Goal: Information Seeking & Learning: Find contact information

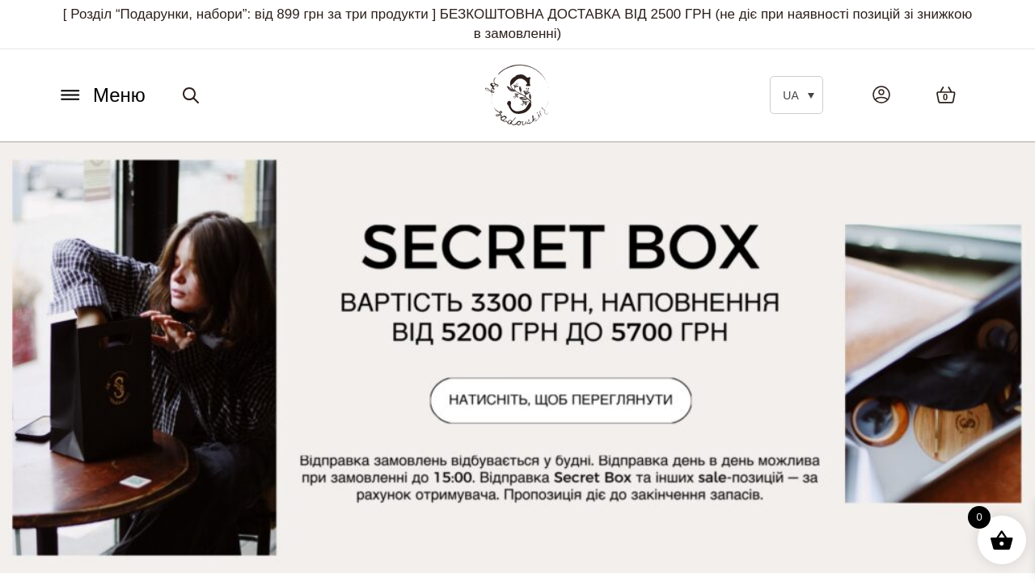
click at [74, 92] on icon at bounding box center [70, 95] width 26 height 17
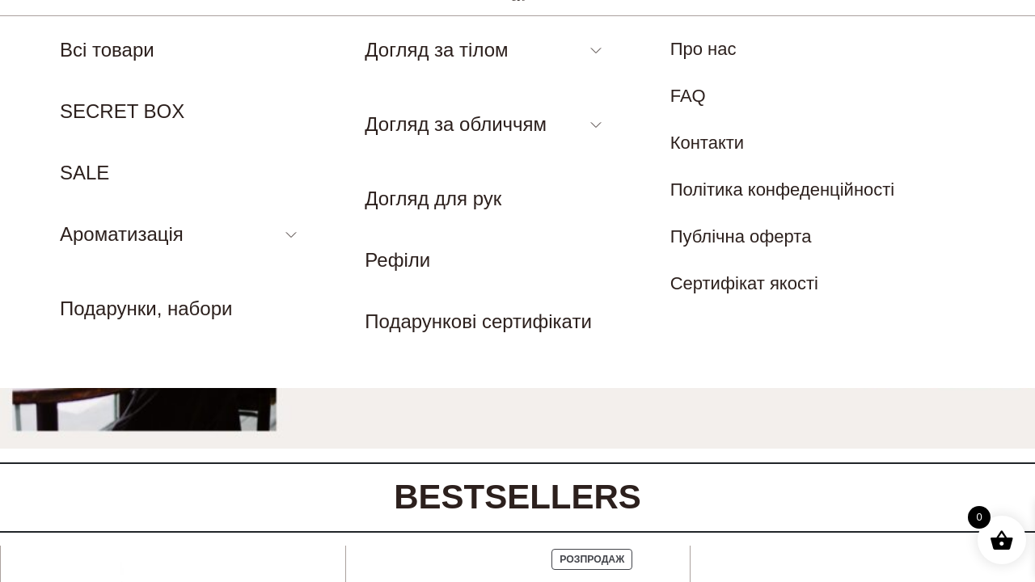
scroll to position [104, 0]
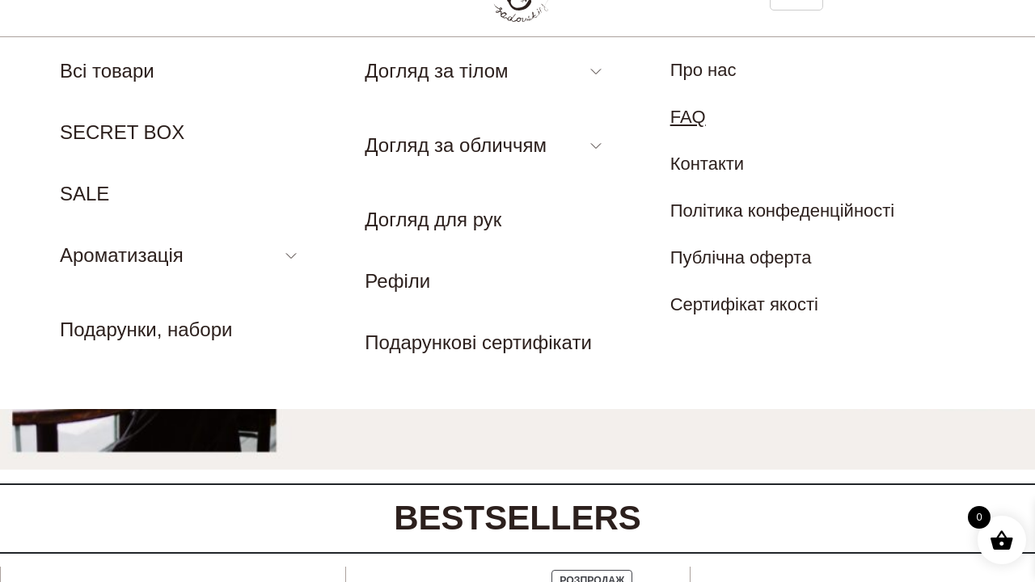
click at [684, 119] on link "FAQ" at bounding box center [689, 117] width 36 height 20
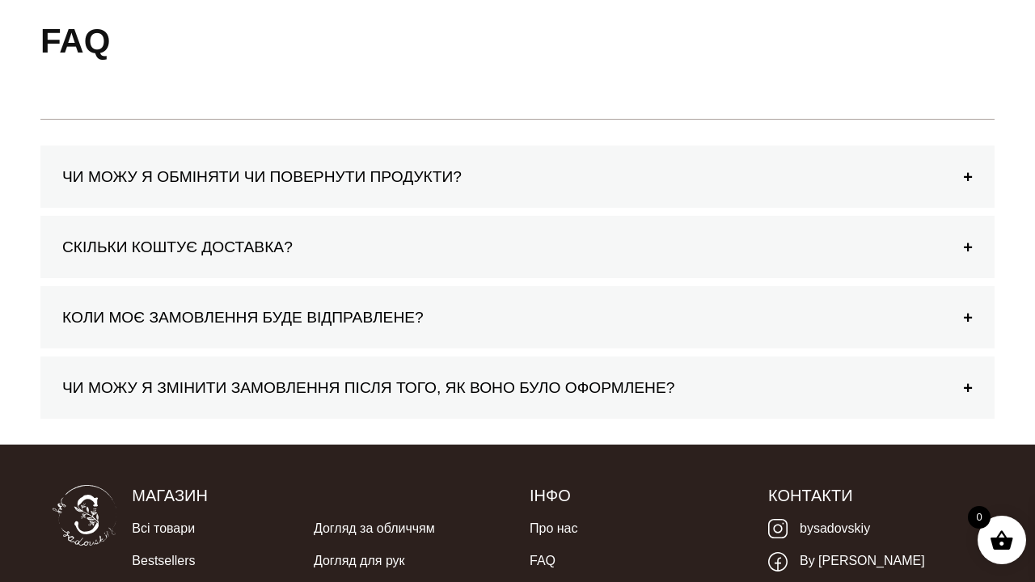
scroll to position [224, 0]
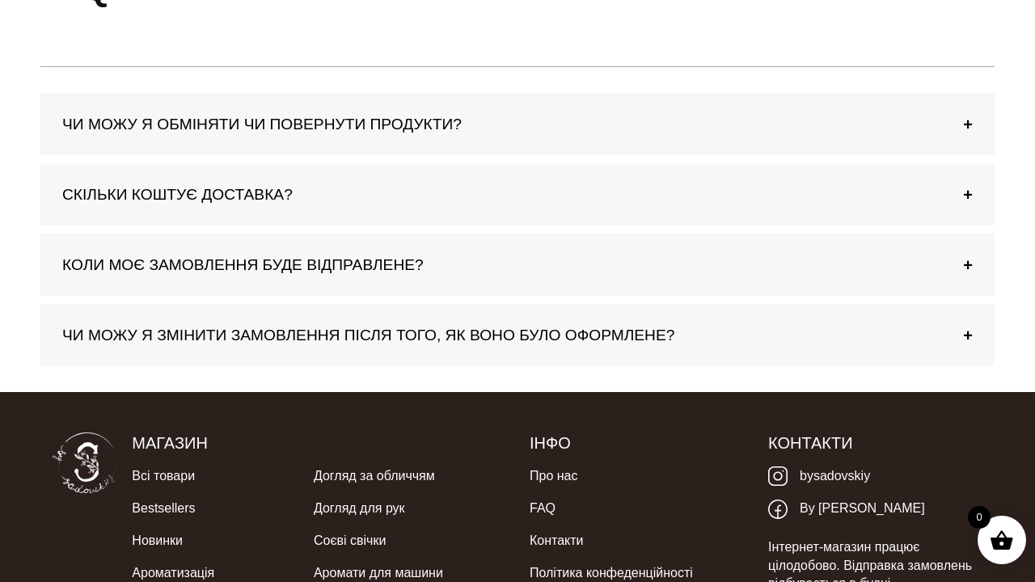
click at [536, 115] on h4 "ЧИ МОЖУ Я ОБМІНЯТИ ЧИ ПОВЕРНУТИ ПРОДУКТИ?" at bounding box center [517, 124] width 911 height 19
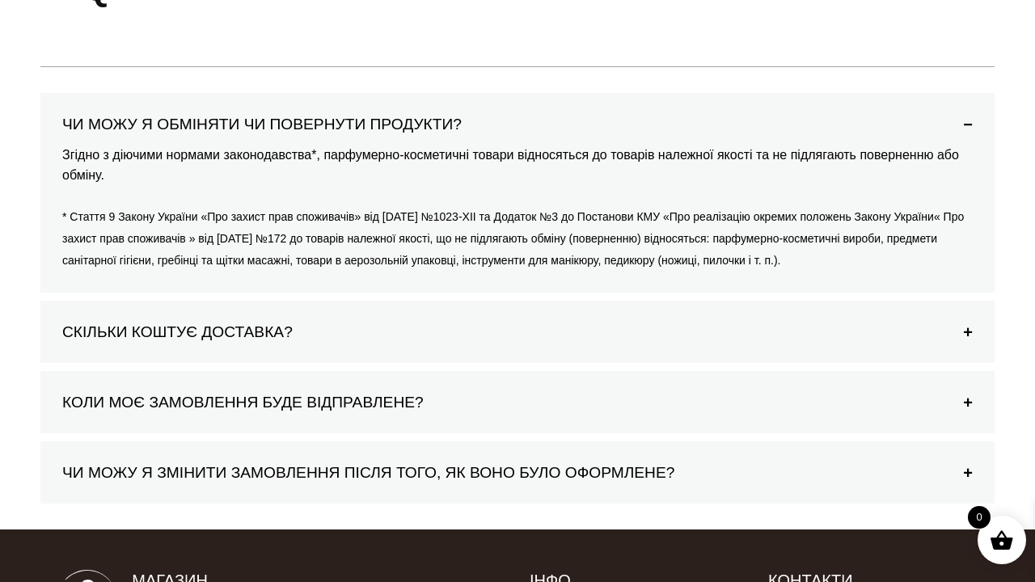
drag, startPoint x: 64, startPoint y: 152, endPoint x: 447, endPoint y: 262, distance: 398.9
click at [451, 263] on div "Згідно з діючими нормами законодавства*, парфумерно-косметичні товари відносять…" at bounding box center [518, 208] width 922 height 138
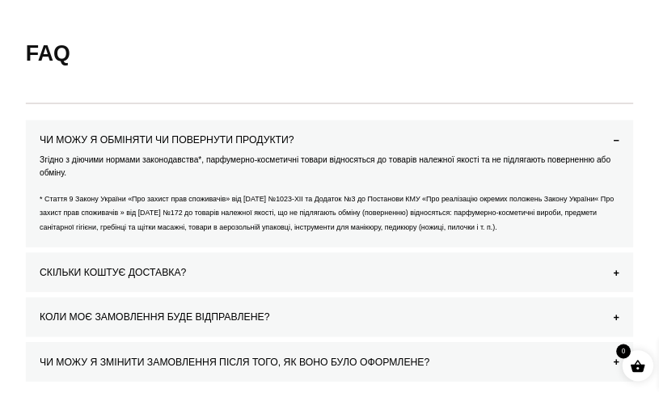
scroll to position [172, 0]
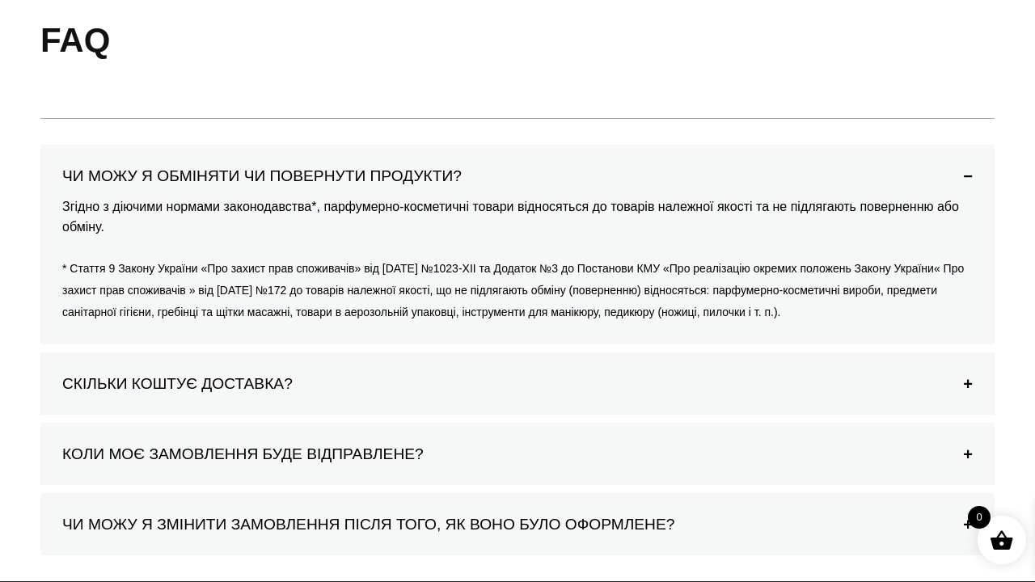
click at [447, 262] on small "* Стаття 9 Закону України «Про захист прав споживачів» від 12.05.1991 р №1023-Х…" at bounding box center [513, 290] width 902 height 56
click at [65, 167] on h4 "ЧИ МОЖУ Я ОБМІНЯТИ ЧИ ПОВЕРНУТИ ПРОДУКТИ?" at bounding box center [517, 176] width 911 height 19
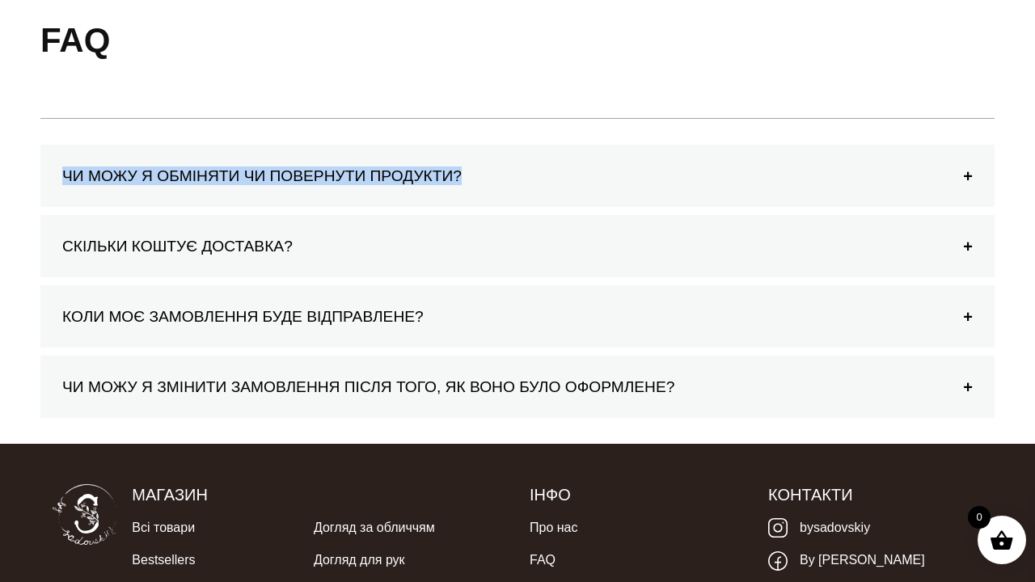
drag, startPoint x: 57, startPoint y: 172, endPoint x: 873, endPoint y: 215, distance: 816.5
click at [873, 216] on section "ЧИ МОЖУ Я ОБМІНЯТИ ЧИ ПОВЕРНУТИ ПРОДУКТИ? Згідно з діючими нормами законодавств…" at bounding box center [517, 281] width 955 height 273
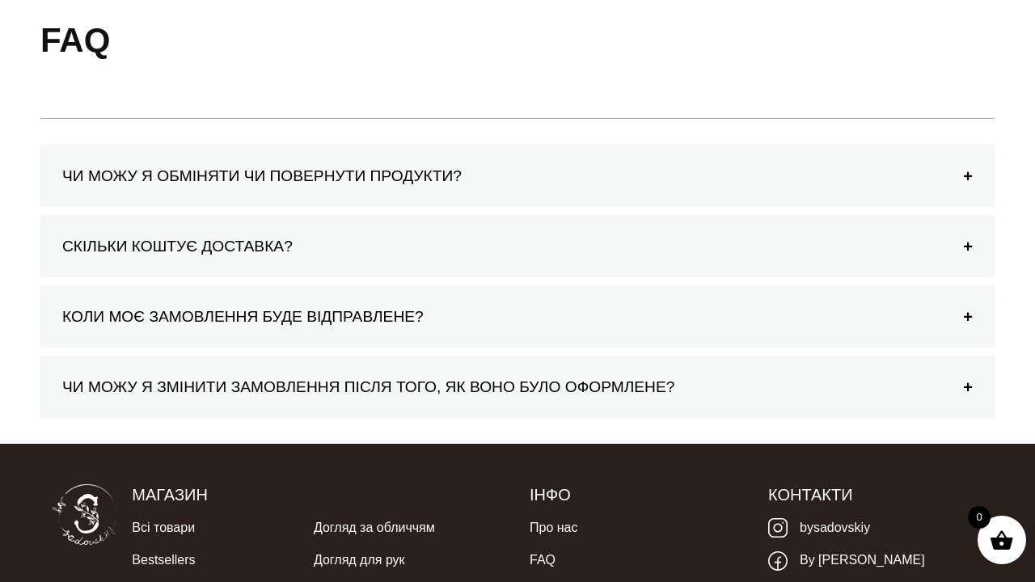
click at [969, 181] on div "ЧИ МОЖУ Я ОБМІНЯТИ ЧИ ПОВЕРНУТИ ПРОДУКТИ?" at bounding box center [518, 176] width 922 height 30
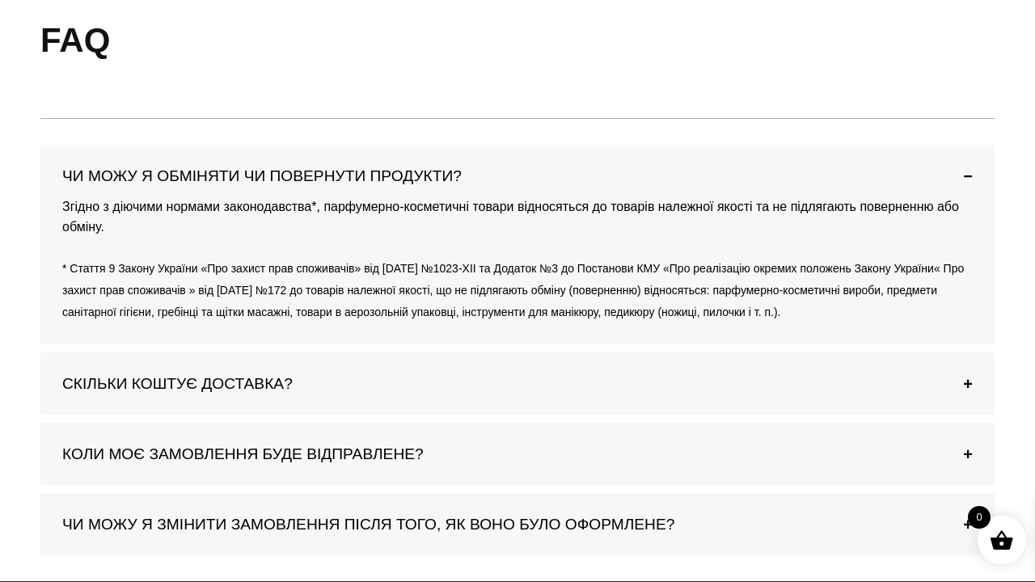
drag, startPoint x: 61, startPoint y: 202, endPoint x: 927, endPoint y: 324, distance: 874.8
click at [927, 324] on div "ЧИ МОЖУ Я ОБМІНЯТИ ЧИ ПОВЕРНУТИ ПРОДУКТИ? Згідно з діючими нормами законодавств…" at bounding box center [517, 245] width 955 height 201
copy div "Згідно з діючими нормами законодавства*, парфумерно-косметичні товари відносять…"
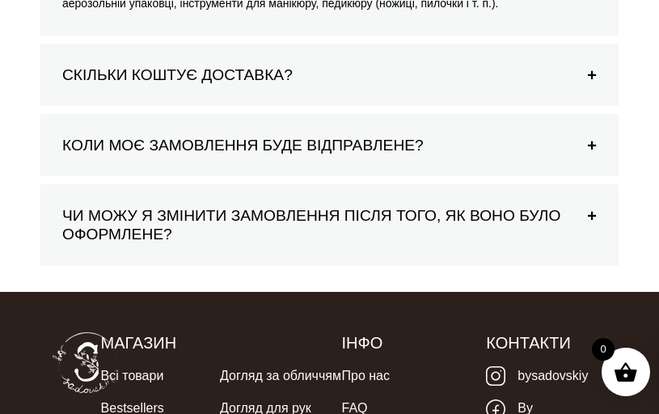
scroll to position [536, 0]
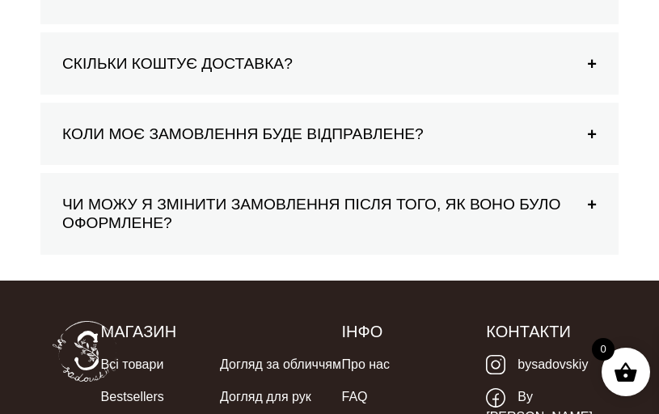
click at [153, 73] on h4 "СКІЛЬКИ КОШТУЄ ДОСТАВКА?" at bounding box center [329, 63] width 535 height 19
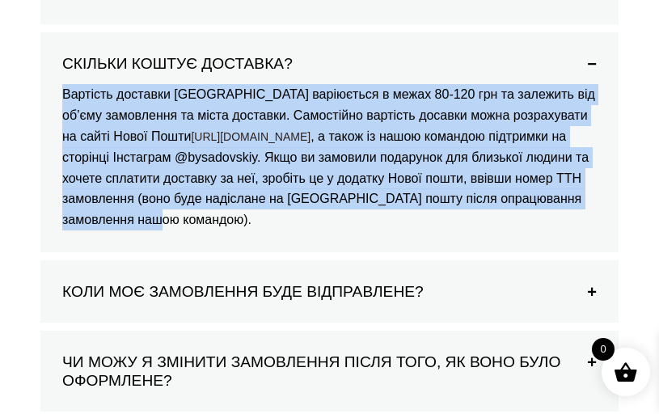
drag, startPoint x: 59, startPoint y: 100, endPoint x: 455, endPoint y: 240, distance: 419.6
click at [455, 235] on div "Вартість доставки Новою Поштою варіюється в межах 80-120 грн та залежить від об…" at bounding box center [330, 156] width 546 height 157
copy div "Вартість доставки Новою Поштою варіюється в межах 80-120 грн та залежить від об…"
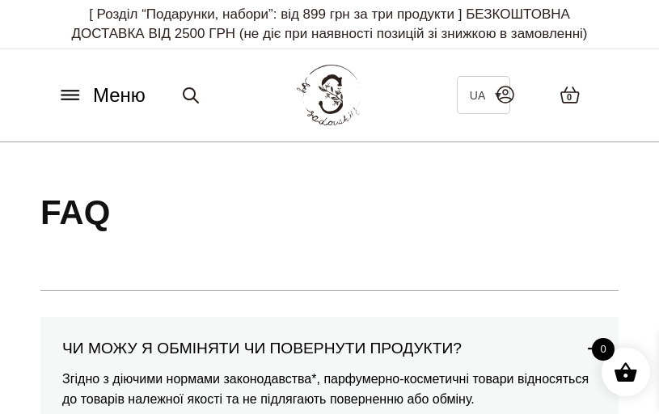
scroll to position [0, 0]
click at [74, 91] on icon at bounding box center [69, 91] width 17 height 0
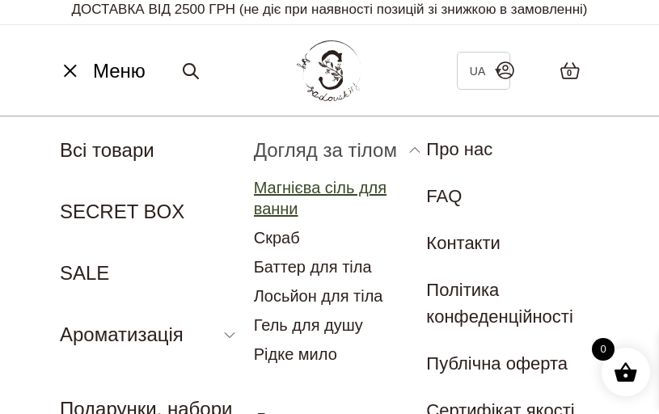
scroll to position [28, 0]
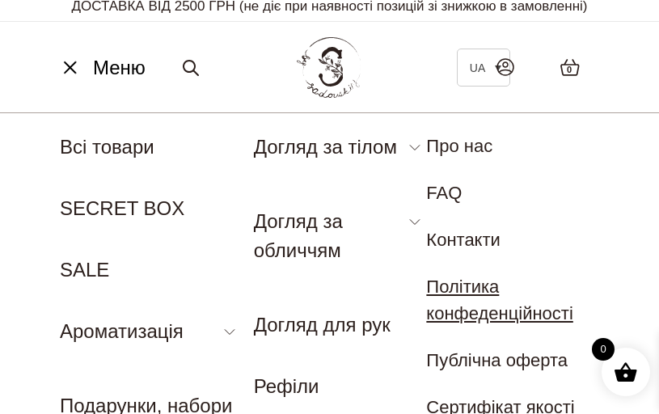
click at [474, 303] on link "Політика конфеденційності" at bounding box center [499, 300] width 146 height 47
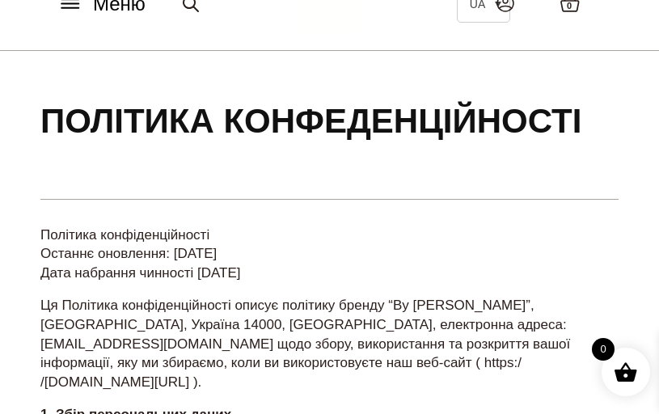
scroll to position [171, 0]
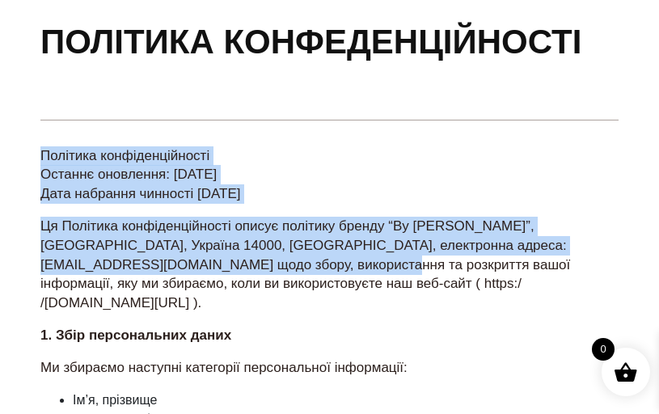
drag, startPoint x: 40, startPoint y: 149, endPoint x: 223, endPoint y: 252, distance: 210.4
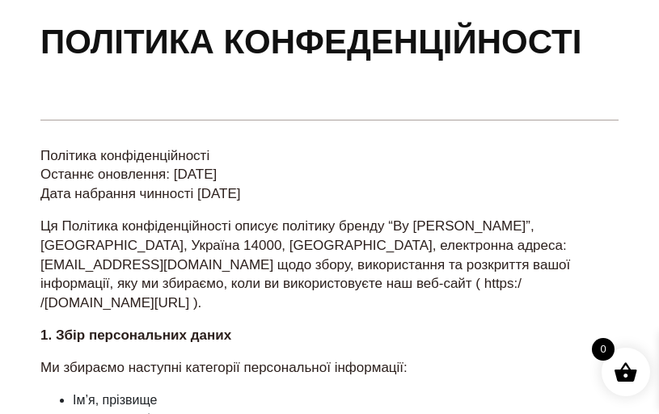
click at [296, 269] on p "Ця Політика конфіденційності описує політику бренду “By Sadovskiy”, Чернігів, У…" at bounding box center [329, 265] width 578 height 96
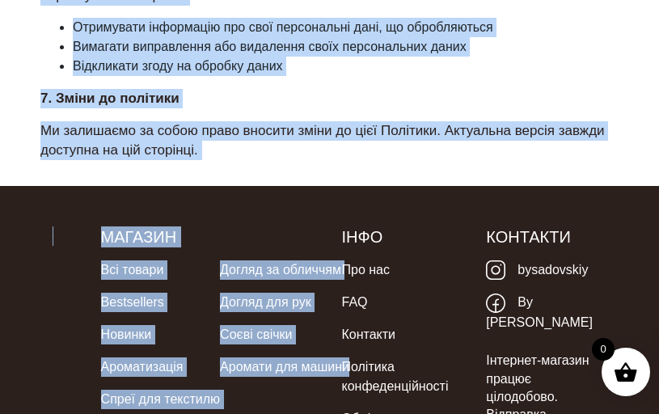
scroll to position [1237, 0]
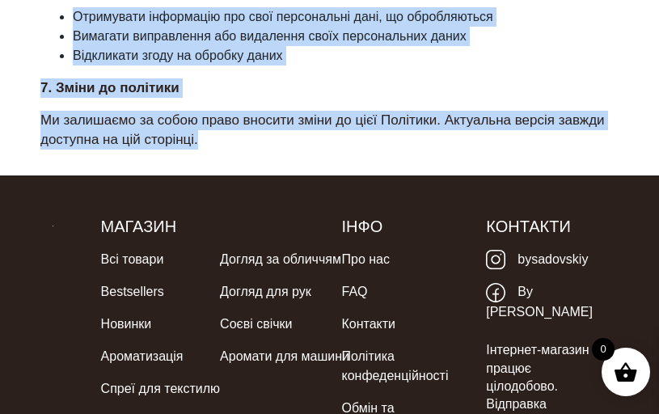
drag, startPoint x: 42, startPoint y: 153, endPoint x: 204, endPoint y: 100, distance: 170.1
copy section "Політика конфіденційності Останнє оновлення: 11 грудня 2023 р Дата набрання чин…"
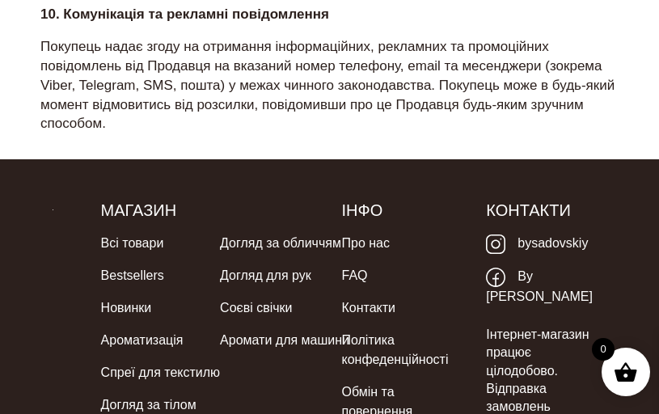
scroll to position [1489, 0]
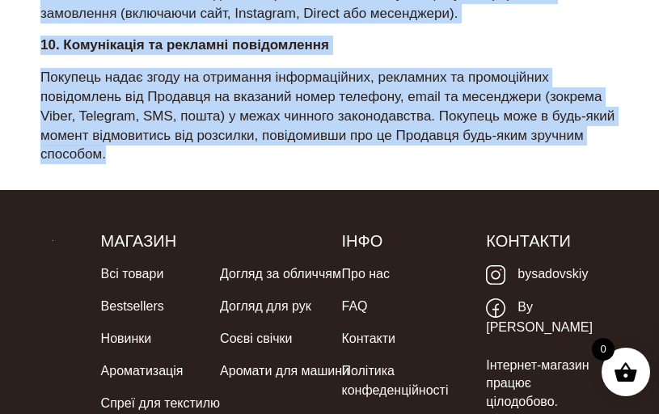
drag, startPoint x: 39, startPoint y: 163, endPoint x: 335, endPoint y: 163, distance: 296.1
copy section "Дата публікації: 14.04.2025 1. Загальні положення Цей документ є публічною офер…"
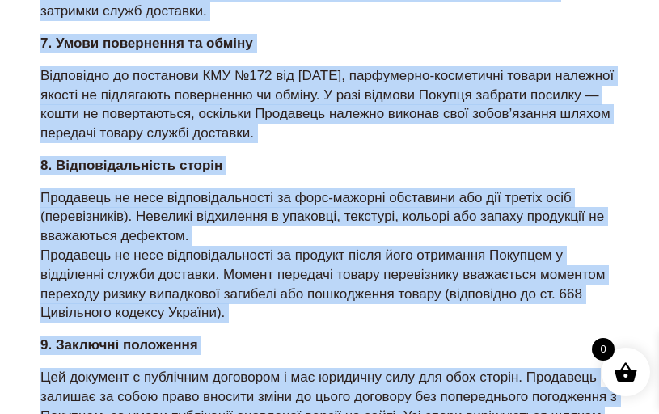
scroll to position [730, 0]
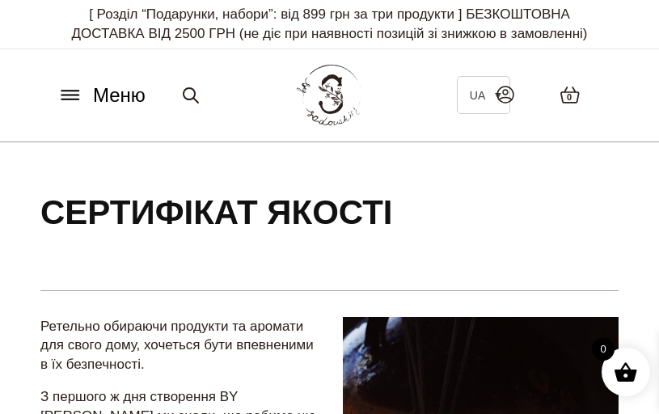
click at [67, 95] on icon at bounding box center [70, 95] width 26 height 17
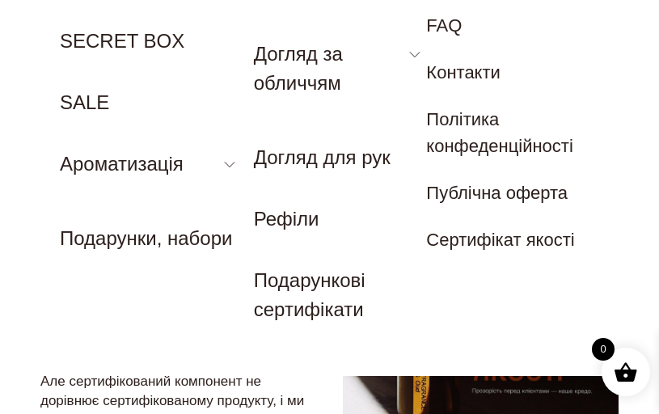
scroll to position [188, 0]
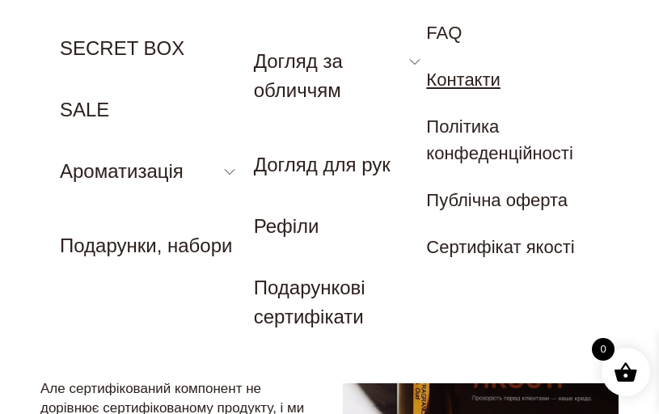
click at [485, 83] on link "Контакти" at bounding box center [463, 80] width 74 height 20
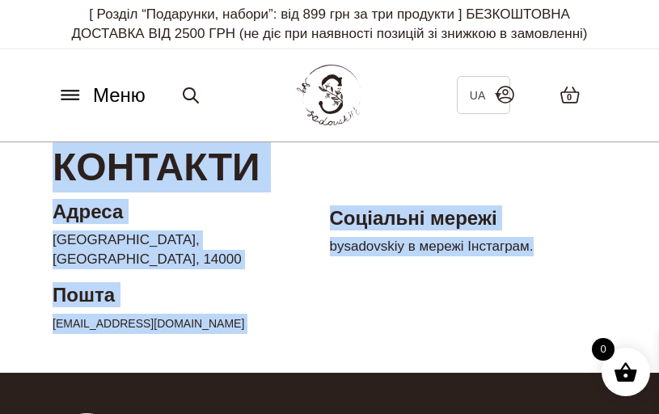
drag, startPoint x: 36, startPoint y: 181, endPoint x: 447, endPoint y: 287, distance: 423.6
click at [447, 287] on main "Контакти [GEOGRAPHIC_DATA] [GEOGRAPHIC_DATA], [GEOGRAPHIC_DATA], 14000 Пошта [E…" at bounding box center [329, 244] width 659 height 205
copy main "Контакти [PERSON_NAME], [GEOGRAPHIC_DATA], 14000 Пошта [EMAIL_ADDRESS][DOMAIN_N…"
